Goal: Find specific page/section

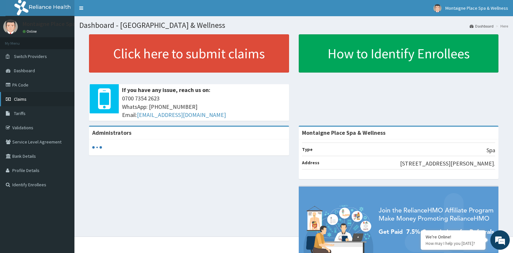
click at [20, 99] on span "Claims" at bounding box center [20, 99] width 13 height 6
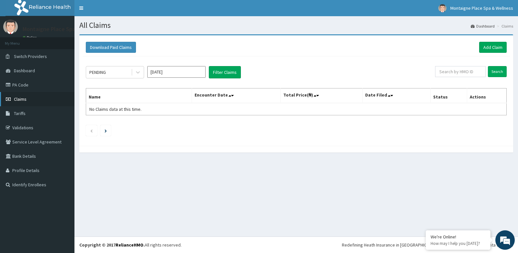
click at [20, 98] on span "Claims" at bounding box center [20, 99] width 13 height 6
click at [18, 84] on link "PA Code" at bounding box center [37, 85] width 74 height 14
